Goal: Task Accomplishment & Management: Manage account settings

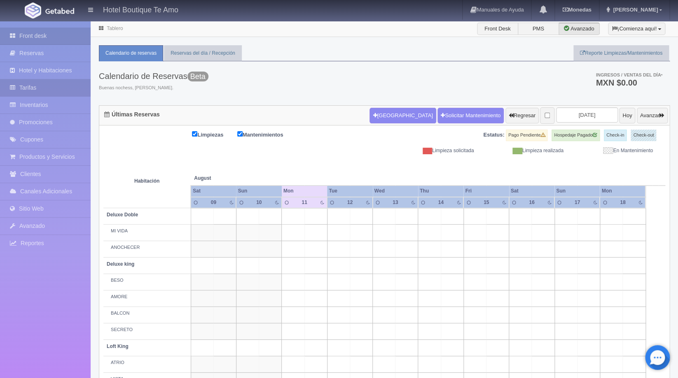
click at [44, 88] on link "Tarifas" at bounding box center [45, 87] width 91 height 17
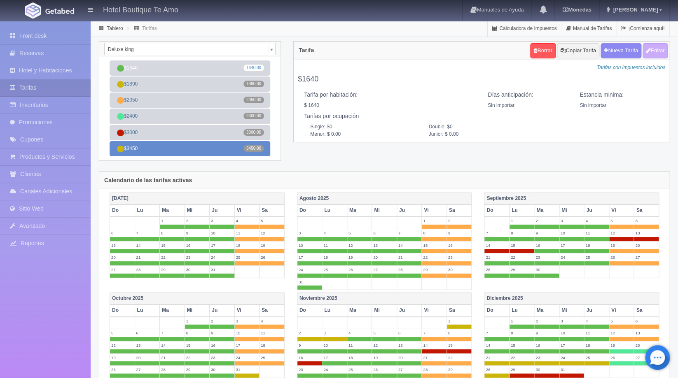
click at [192, 154] on link "$3450 3450.00" at bounding box center [189, 148] width 161 height 15
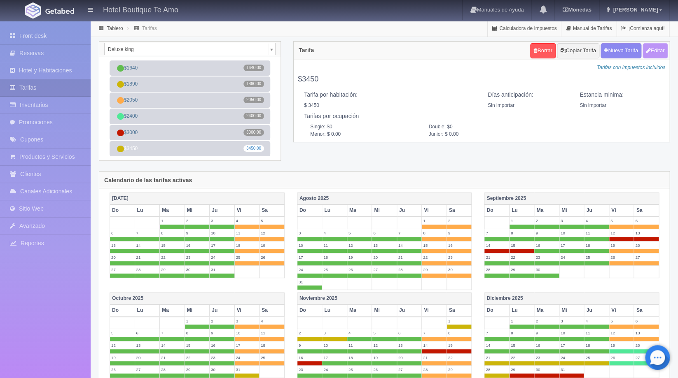
click at [646, 49] on icon "button" at bounding box center [647, 50] width 5 height 5
type input "$3450"
select select "0"
type input "0"
checkbox input "true"
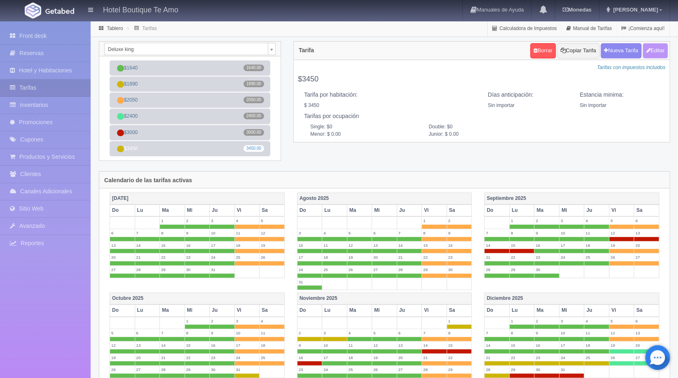
type input "3450.00"
checkbox input "true"
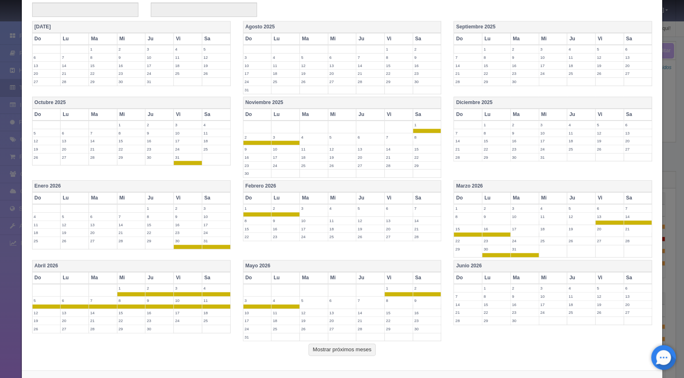
scroll to position [143, 0]
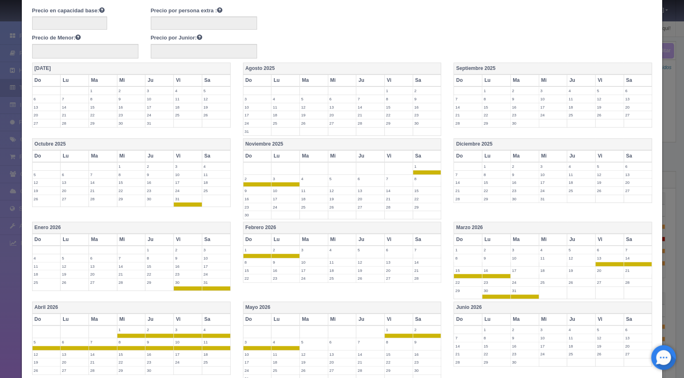
click at [510, 196] on label "30" at bounding box center [524, 199] width 28 height 8
click at [541, 200] on label "31" at bounding box center [553, 199] width 28 height 8
click at [158, 248] on label "1" at bounding box center [159, 250] width 28 height 8
click at [177, 249] on label "2" at bounding box center [188, 250] width 28 height 8
click at [211, 251] on label "3" at bounding box center [216, 250] width 28 height 8
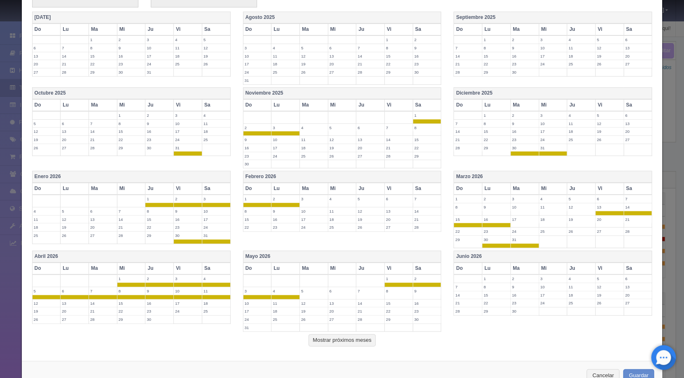
scroll to position [219, 0]
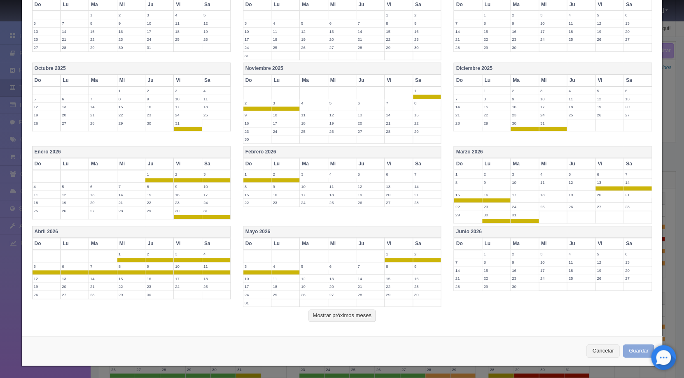
click at [634, 354] on button "Guardar" at bounding box center [638, 352] width 31 height 14
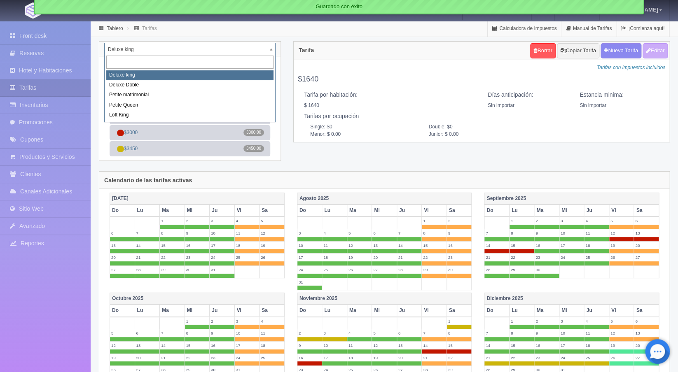
click at [273, 45] on body "Hotel Boutique Te Amo Manuales de Ayuda Actualizaciones recientes [GEOGRAPHIC_D…" at bounding box center [339, 315] width 678 height 589
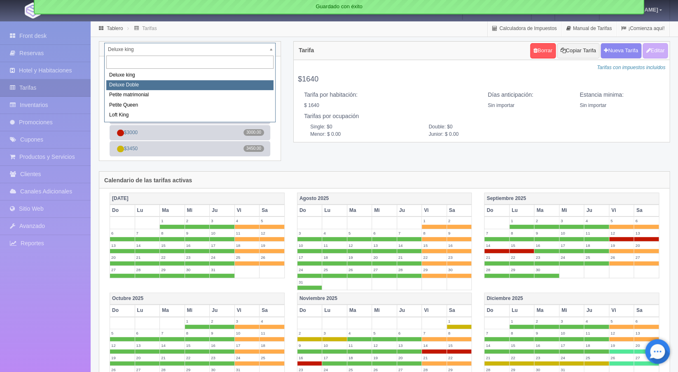
select select "2243"
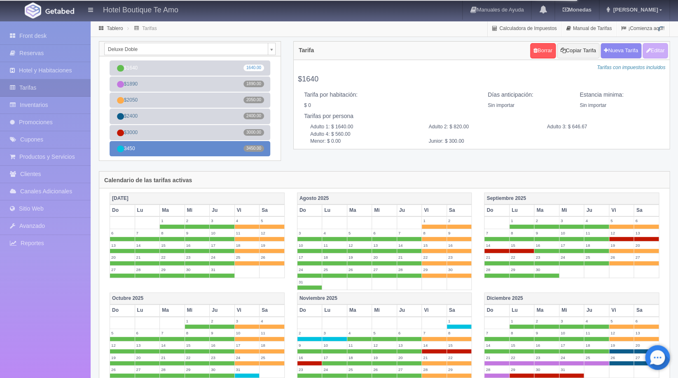
click at [148, 149] on link "3450 3450.00" at bounding box center [189, 148] width 161 height 15
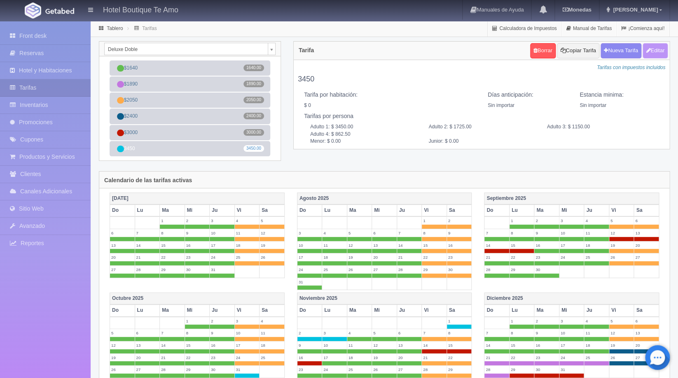
click at [659, 47] on button "Editar" at bounding box center [654, 50] width 25 height 15
type input "3450"
select select "0"
type input "0"
checkbox input "false"
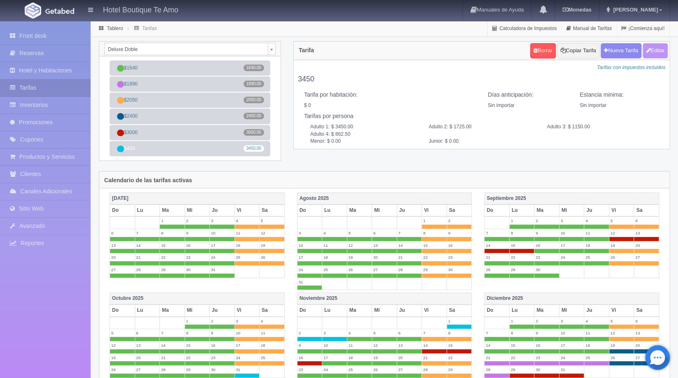
type input "3450.00"
type input "1725.00"
type input "1150.00"
type input "862.50"
type input "0.00"
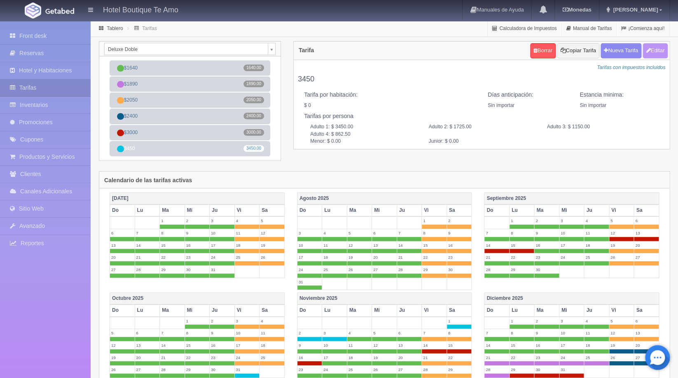
type input "0.00"
checkbox input "true"
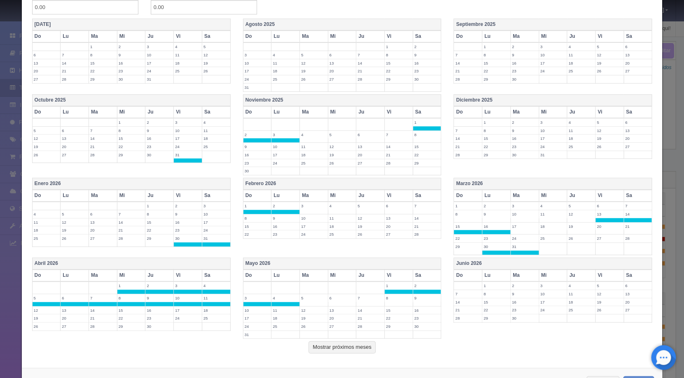
scroll to position [209, 0]
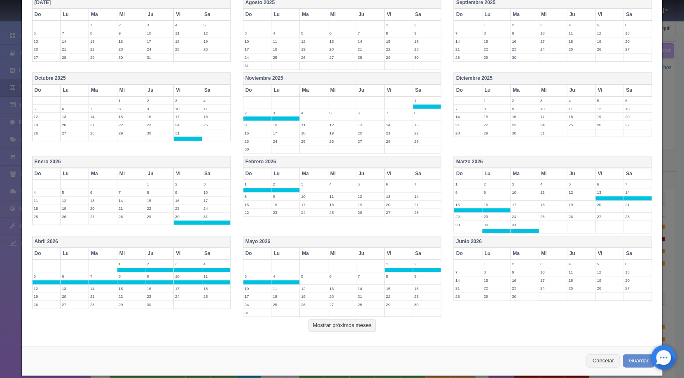
click at [515, 134] on label "30" at bounding box center [524, 133] width 28 height 8
click at [539, 134] on label "31" at bounding box center [553, 133] width 28 height 8
click at [159, 184] on label "1" at bounding box center [159, 184] width 28 height 8
click at [176, 184] on label "2" at bounding box center [188, 184] width 28 height 8
click at [212, 187] on label "3" at bounding box center [216, 184] width 28 height 8
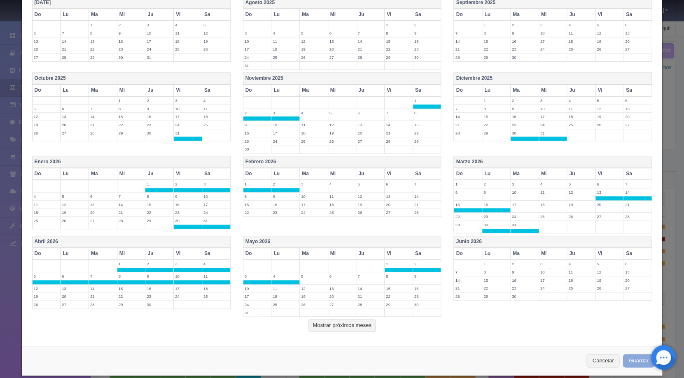
click at [623, 356] on button "Guardar" at bounding box center [638, 361] width 31 height 14
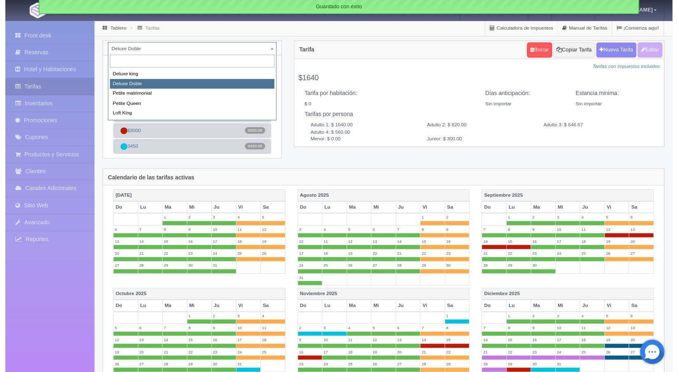
click at [271, 48] on body "Hotel Boutique Te Amo Manuales de Ayuda Actualizaciones recientes [GEOGRAPHIC_D…" at bounding box center [339, 315] width 678 height 589
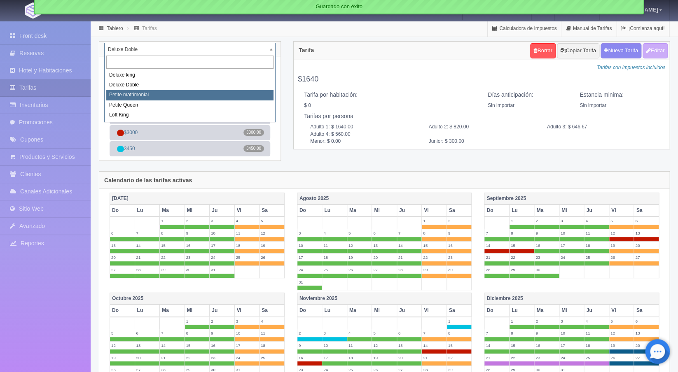
select select "2244"
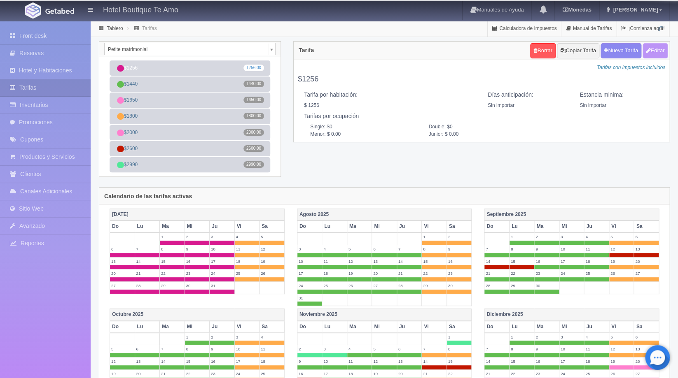
click at [652, 49] on button "Editar" at bounding box center [654, 50] width 25 height 15
type input "$1256"
select select "0"
type input "0"
checkbox input "true"
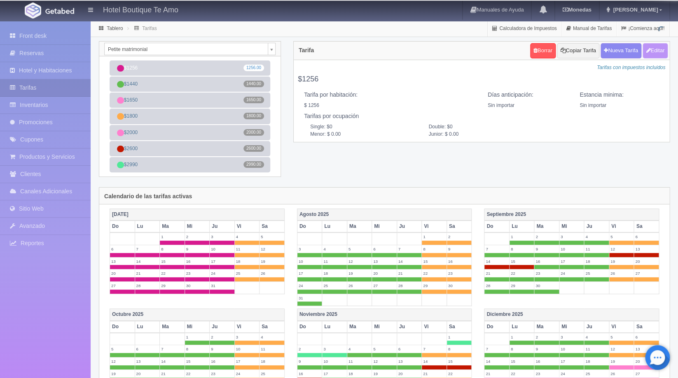
type input "1256.00"
checkbox input "true"
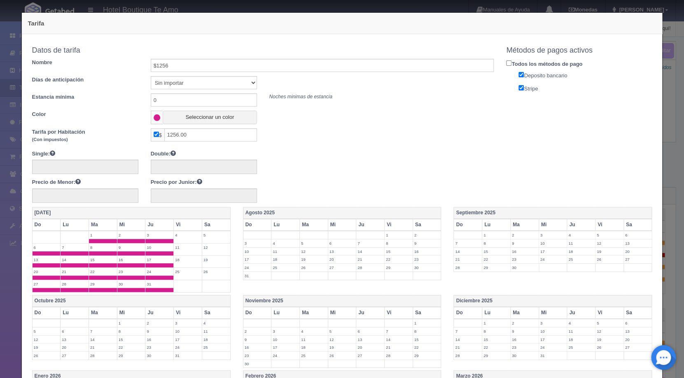
click at [662, 103] on div "Tarifa Copiar tarifa a la habitación Petite matrimonial Deluxe king Deluxe Dobl…" at bounding box center [342, 189] width 684 height 378
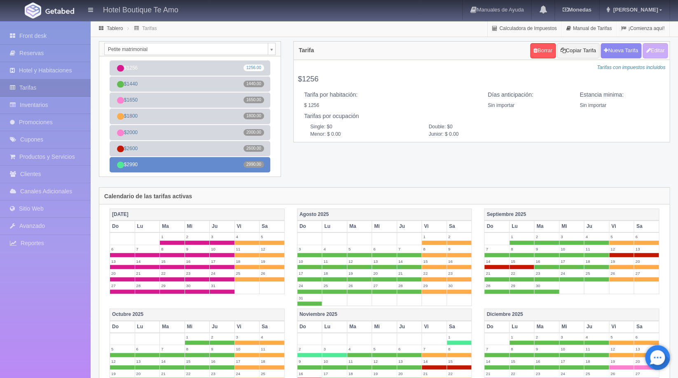
click at [186, 171] on link "$2990 2990.00" at bounding box center [189, 164] width 161 height 15
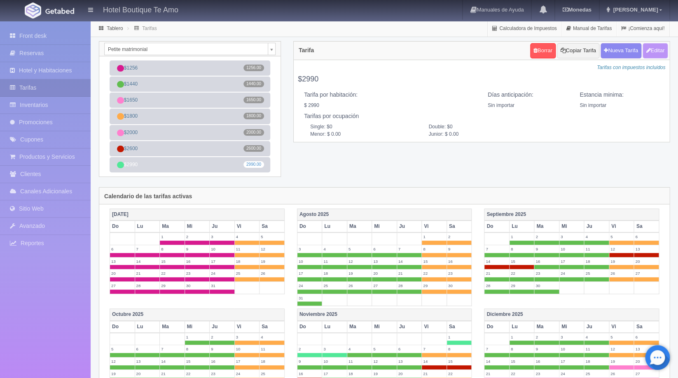
click at [647, 51] on icon "button" at bounding box center [647, 50] width 5 height 5
type input "$2990"
select select "0"
type input "0"
checkbox input "true"
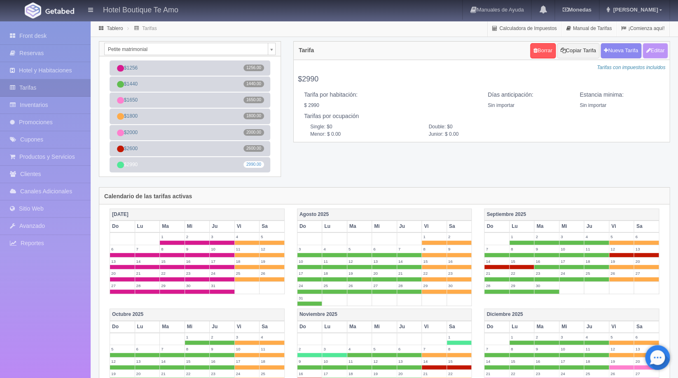
type input "2990.00"
checkbox input "true"
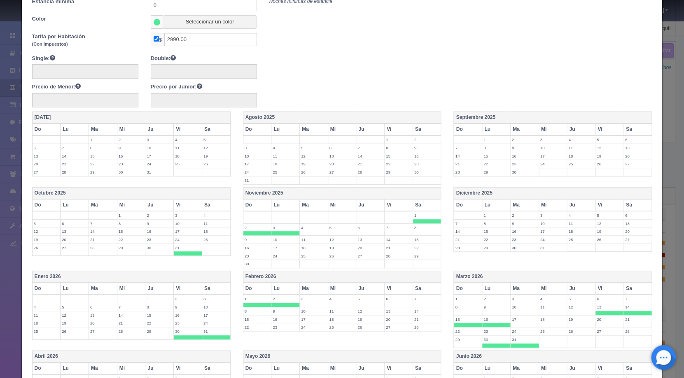
scroll to position [209, 0]
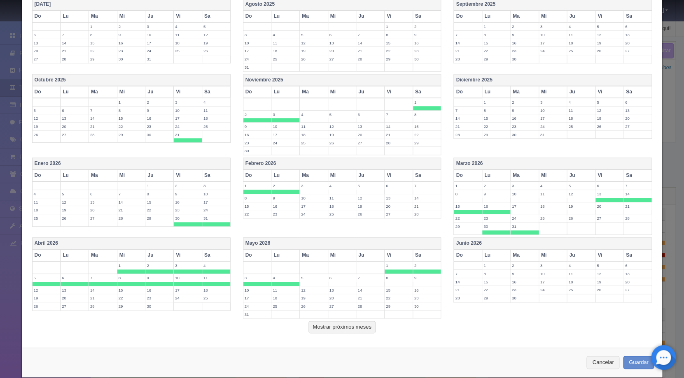
click at [522, 133] on label "30" at bounding box center [524, 135] width 28 height 8
click at [539, 133] on label "31" at bounding box center [553, 135] width 28 height 8
click at [157, 187] on label "1" at bounding box center [159, 186] width 28 height 8
click at [188, 186] on label "2" at bounding box center [188, 186] width 28 height 8
click at [213, 186] on label "3" at bounding box center [216, 186] width 28 height 8
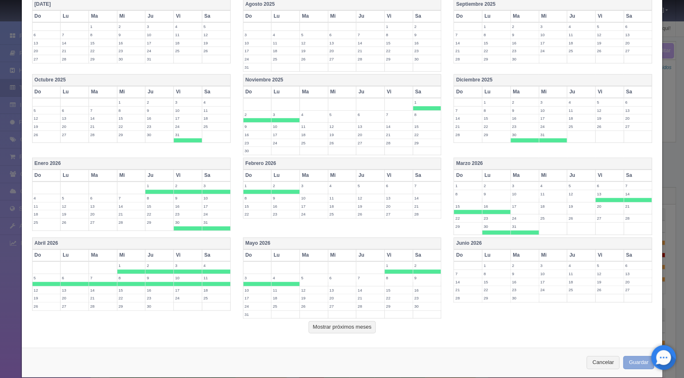
click at [623, 363] on button "Guardar" at bounding box center [638, 363] width 31 height 14
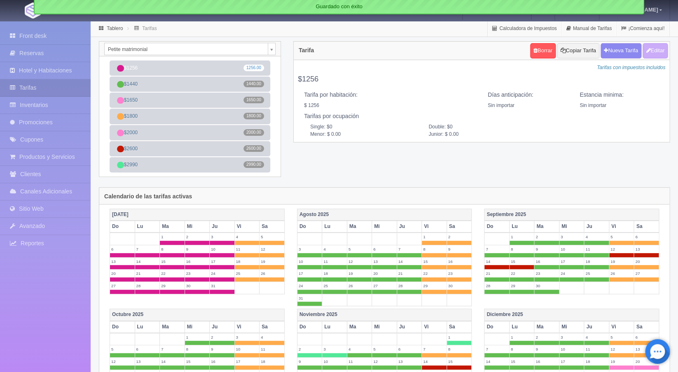
click at [271, 47] on body "Hotel Boutique Te Amo Manuales de Ayuda Actualizaciones recientes [GEOGRAPHIC_D…" at bounding box center [339, 323] width 678 height 605
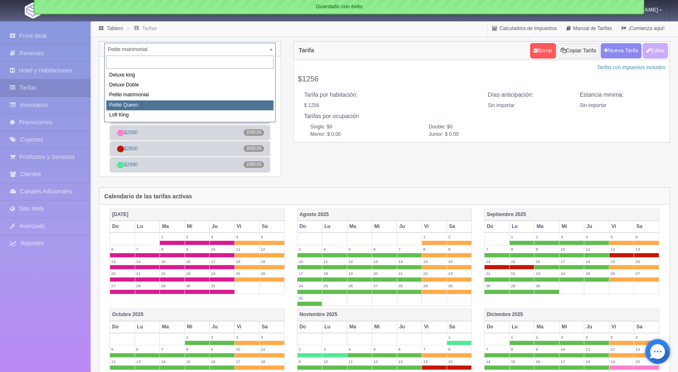
select select "2245"
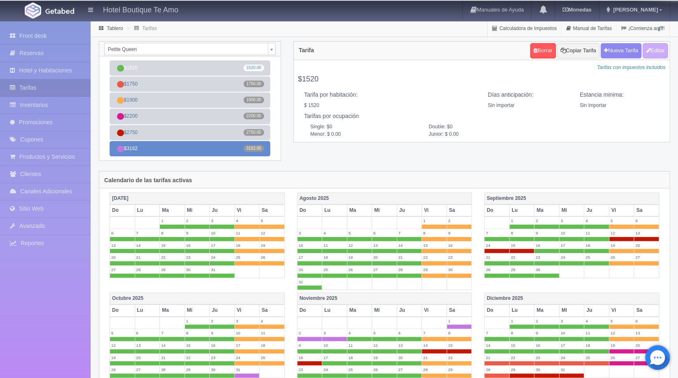
click at [163, 146] on link "$3162 3162.00" at bounding box center [189, 148] width 161 height 15
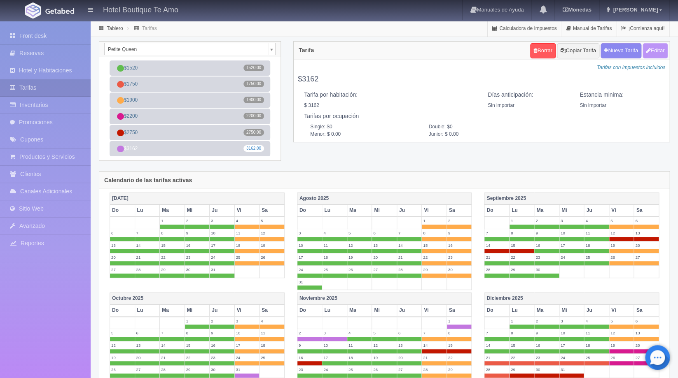
click at [649, 53] on button "Editar" at bounding box center [654, 50] width 25 height 15
type input "$3162"
select select "0"
type input "0"
checkbox input "true"
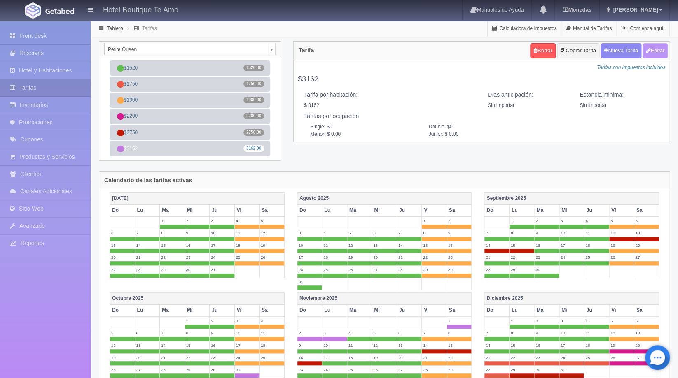
type input "3162.00"
checkbox input "true"
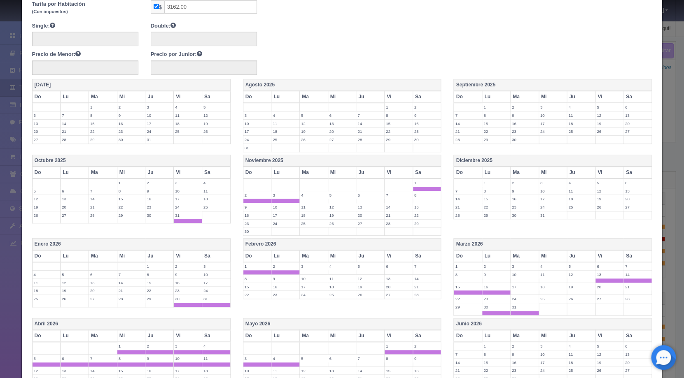
scroll to position [155, 0]
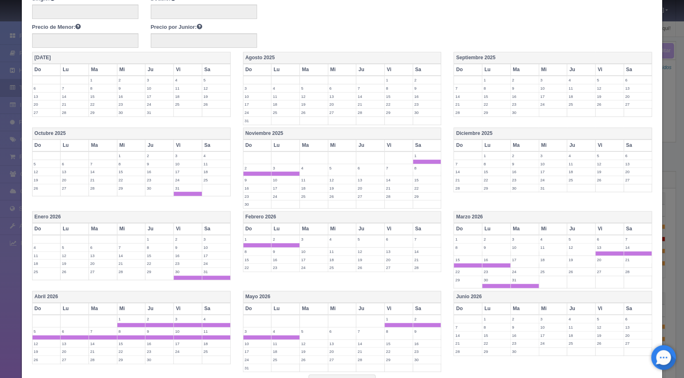
click at [520, 185] on label "30" at bounding box center [524, 188] width 28 height 8
click at [544, 188] on label "31" at bounding box center [553, 188] width 28 height 8
click at [158, 242] on label "1" at bounding box center [159, 239] width 28 height 8
click at [176, 239] on label "2" at bounding box center [188, 239] width 28 height 8
click at [204, 238] on label "3" at bounding box center [216, 239] width 28 height 8
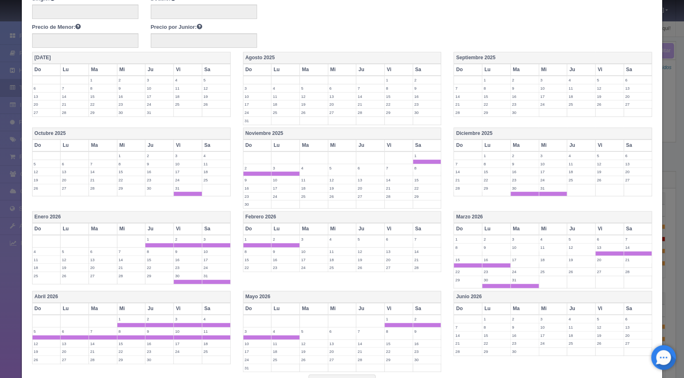
scroll to position [220, 0]
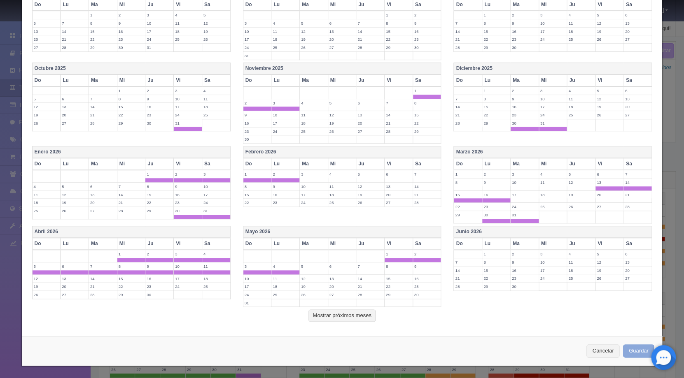
click at [626, 349] on button "Guardar" at bounding box center [638, 352] width 31 height 14
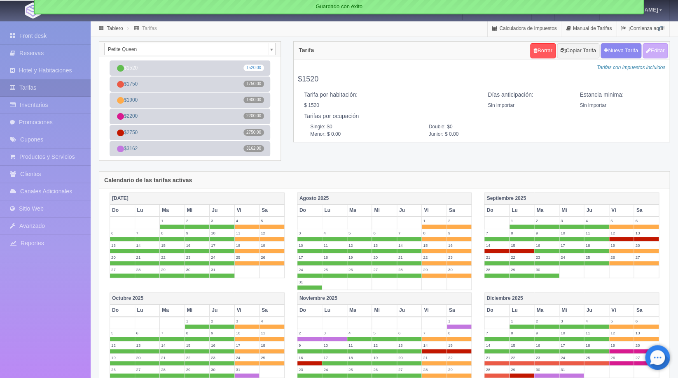
click at [270, 46] on body "Hotel Boutique Te Amo Manuales de Ayuda Actualizaciones recientes [GEOGRAPHIC_D…" at bounding box center [339, 315] width 678 height 589
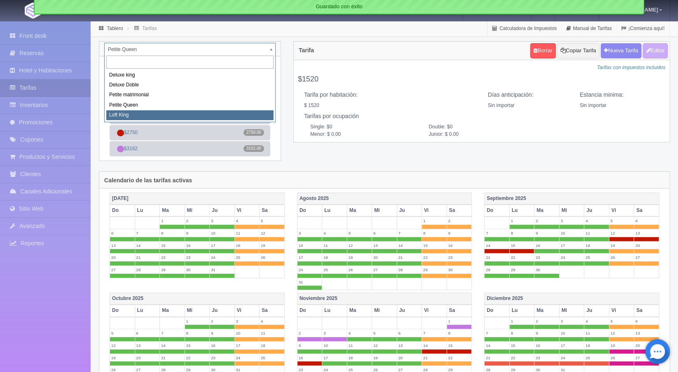
select select "2246"
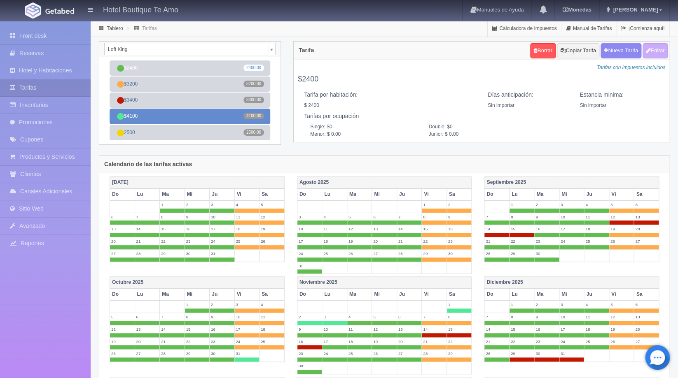
click at [146, 112] on link "$4100 4100.00" at bounding box center [189, 116] width 161 height 15
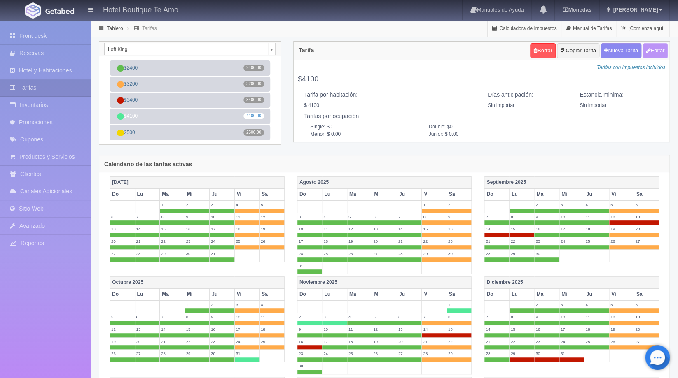
click at [653, 49] on button "Editar" at bounding box center [654, 50] width 25 height 15
type input "$4100"
select select "0"
type input "0"
checkbox input "true"
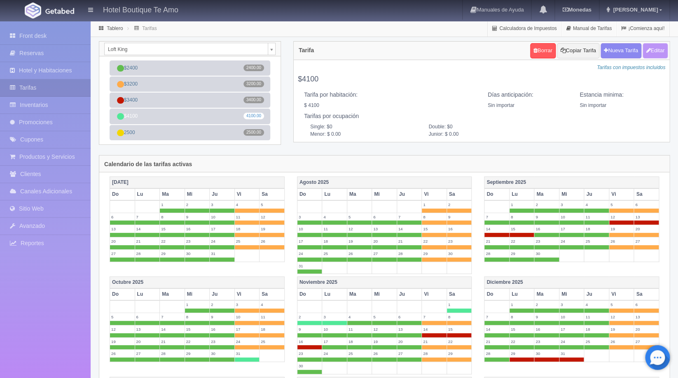
type input "4100.00"
checkbox input "true"
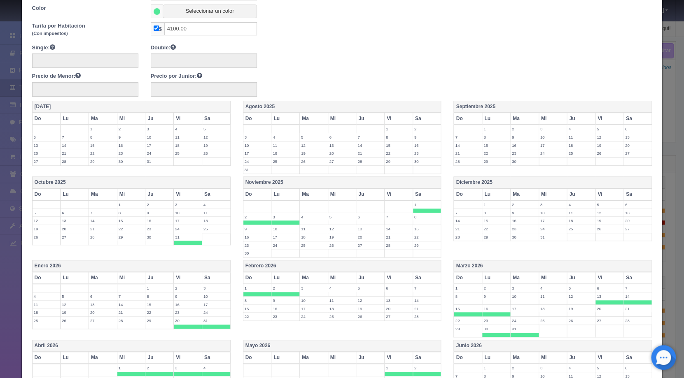
scroll to position [113, 0]
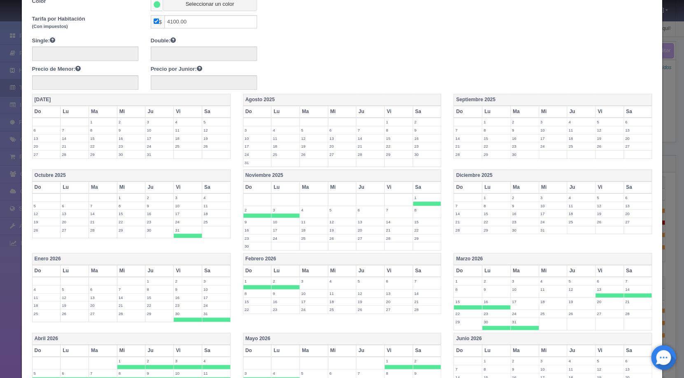
click at [510, 229] on label "30" at bounding box center [524, 230] width 28 height 8
click at [542, 229] on label "31" at bounding box center [553, 230] width 28 height 8
click at [160, 279] on label "1" at bounding box center [159, 281] width 28 height 8
click at [180, 282] on label "2" at bounding box center [188, 281] width 28 height 8
click at [205, 284] on label "3" at bounding box center [216, 281] width 28 height 8
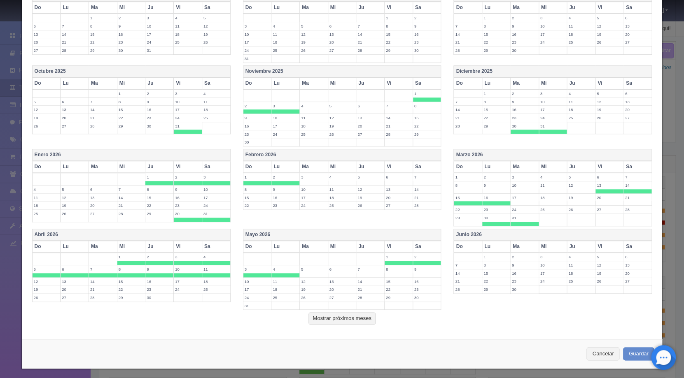
scroll to position [220, 0]
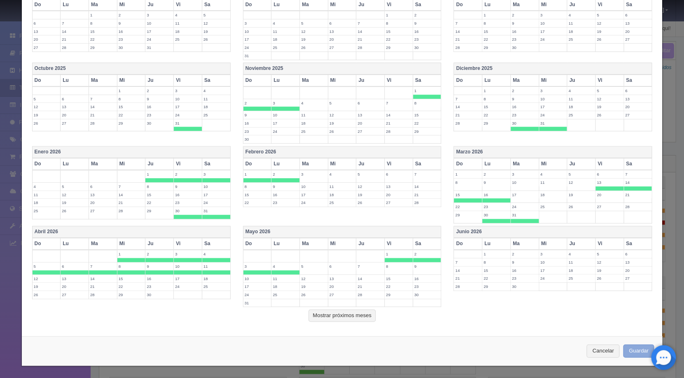
click at [635, 351] on button "Guardar" at bounding box center [638, 352] width 31 height 14
